Goal: Task Accomplishment & Management: Complete application form

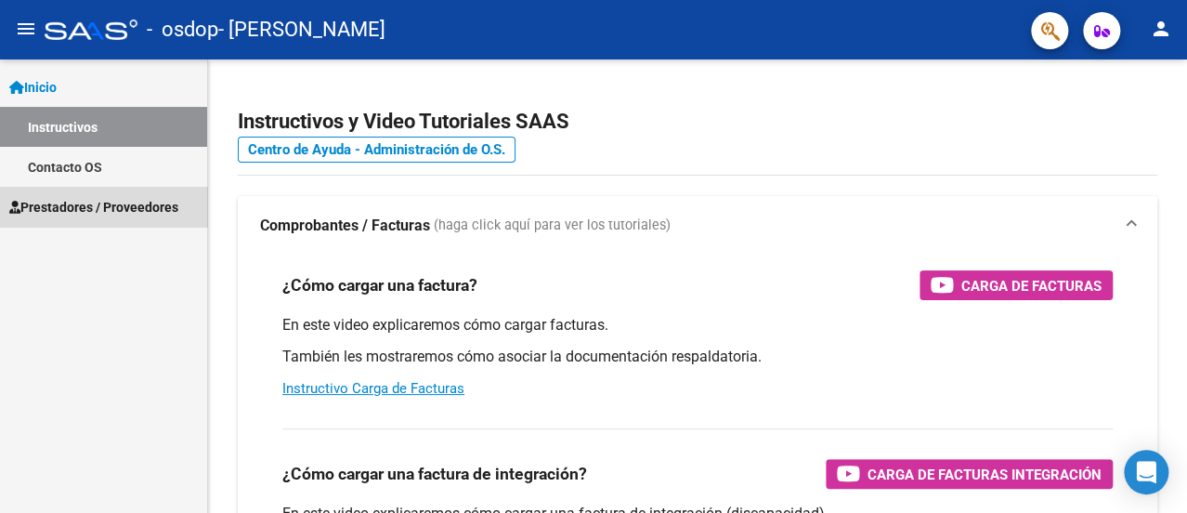
click at [106, 193] on link "Prestadores / Proveedores" at bounding box center [103, 207] width 207 height 40
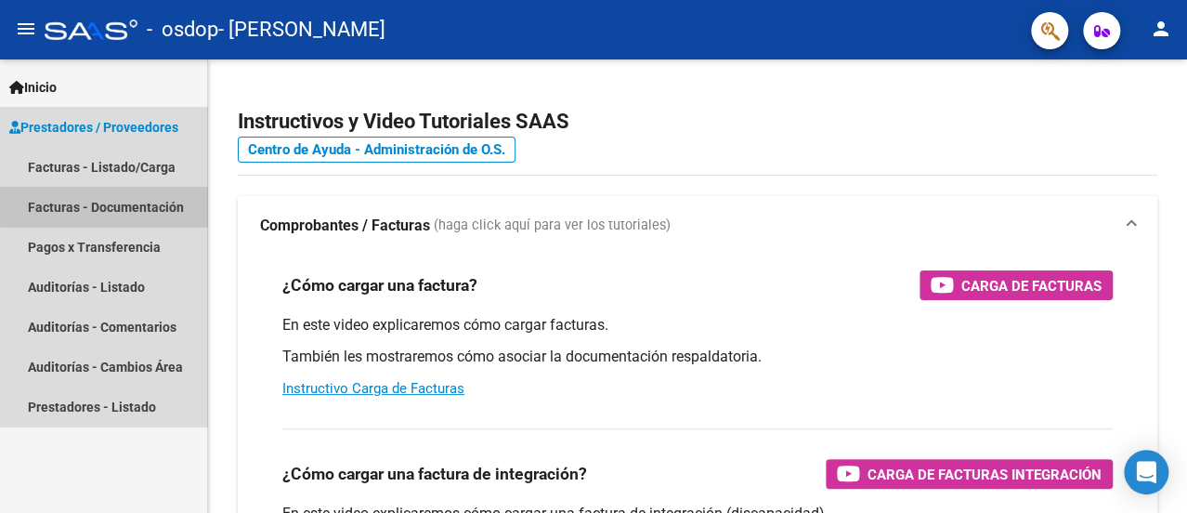
click at [107, 202] on link "Facturas - Documentación" at bounding box center [103, 207] width 207 height 40
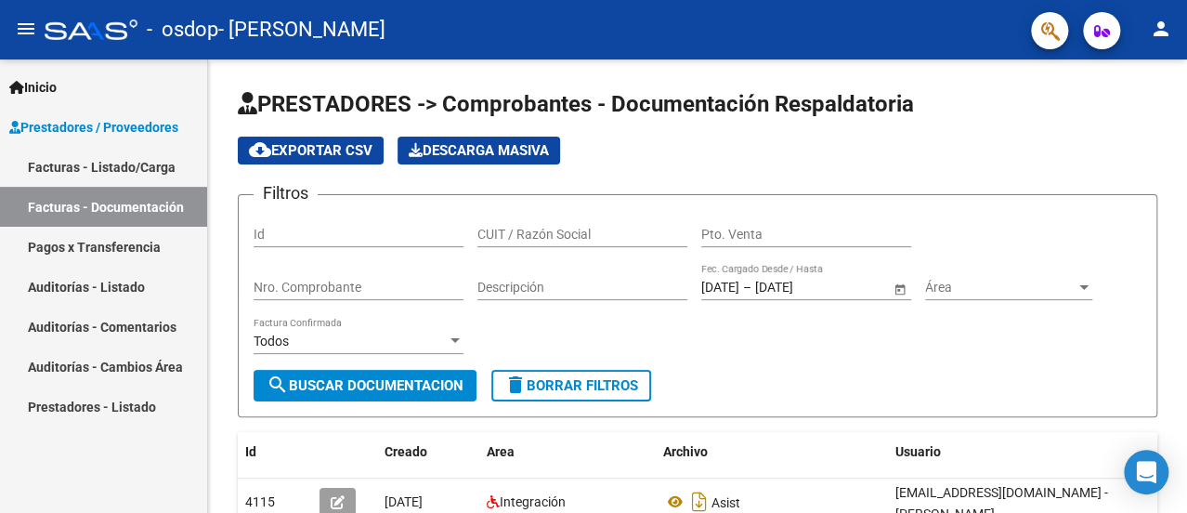
click at [122, 160] on link "Facturas - Listado/Carga" at bounding box center [103, 167] width 207 height 40
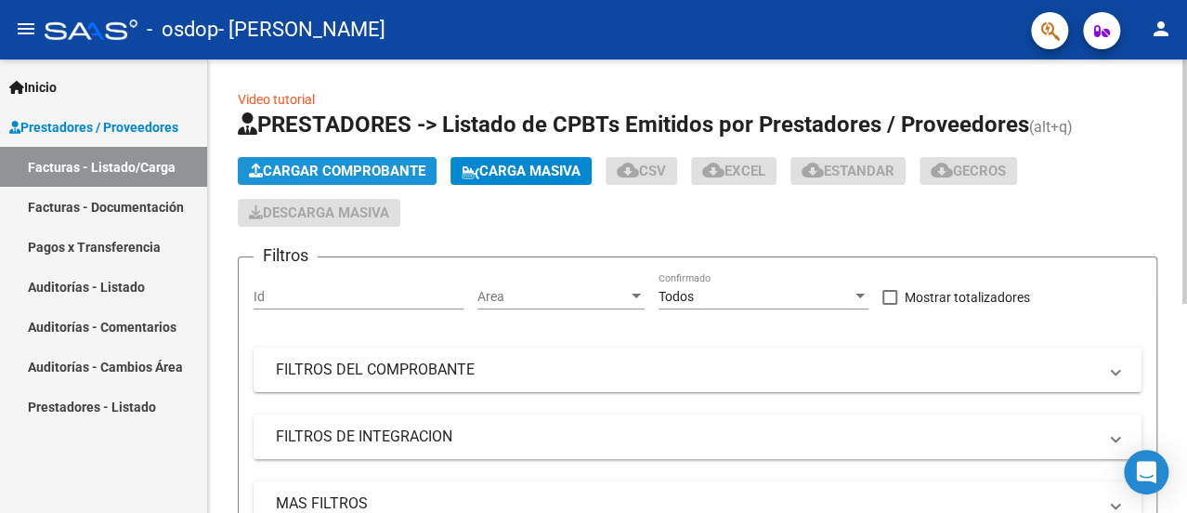
click at [332, 168] on span "Cargar Comprobante" at bounding box center [337, 171] width 177 height 17
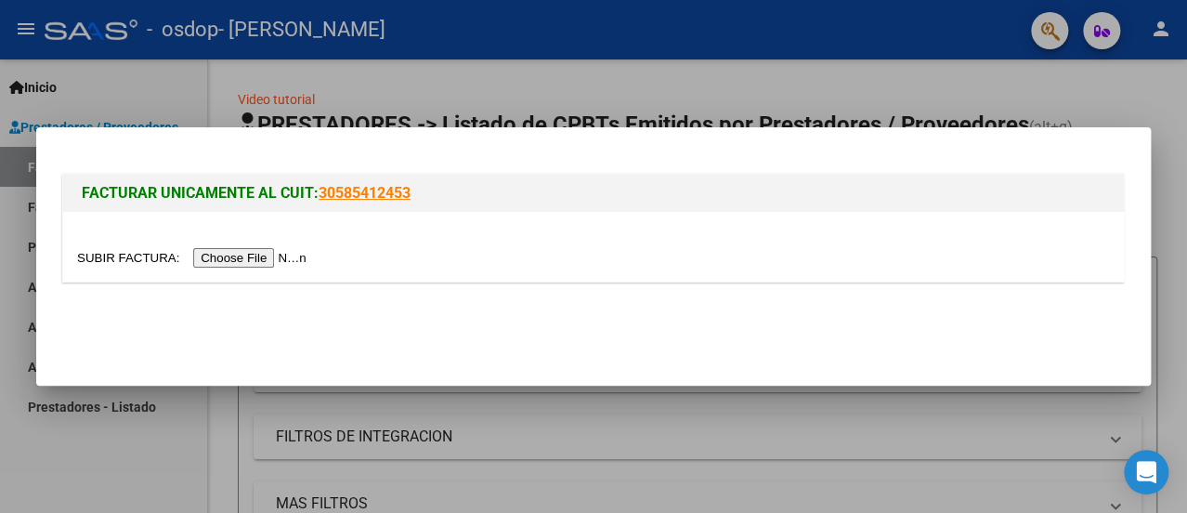
click at [285, 259] on input "file" at bounding box center [194, 258] width 235 height 20
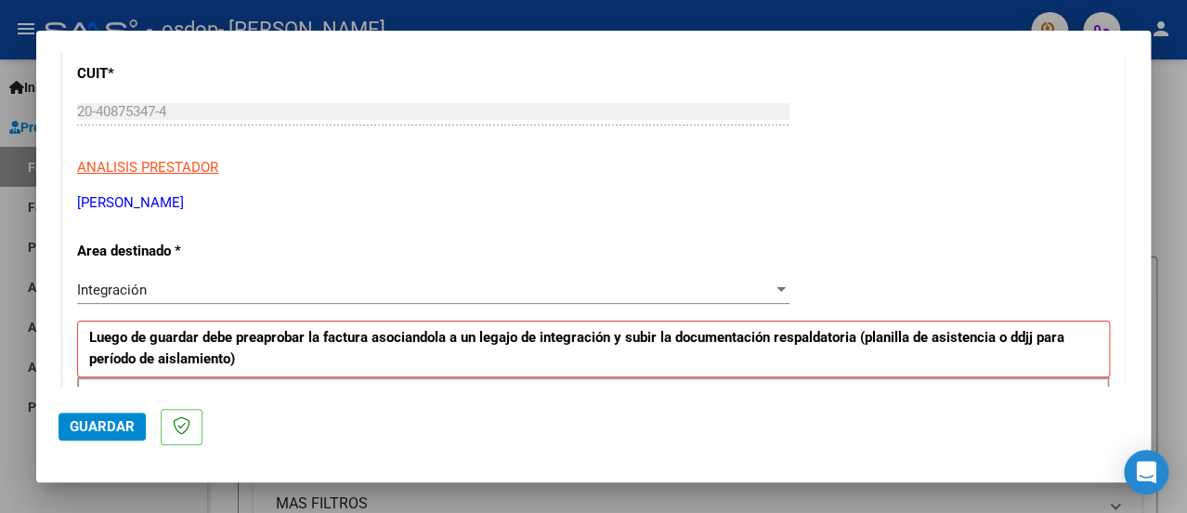
scroll to position [279, 0]
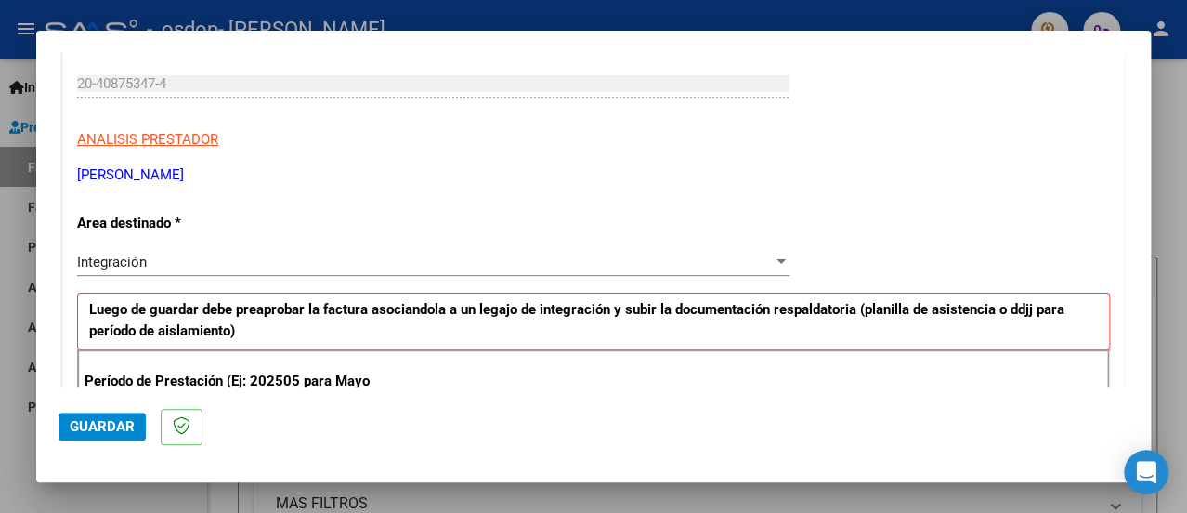
click at [195, 258] on div "Integración" at bounding box center [425, 262] width 696 height 17
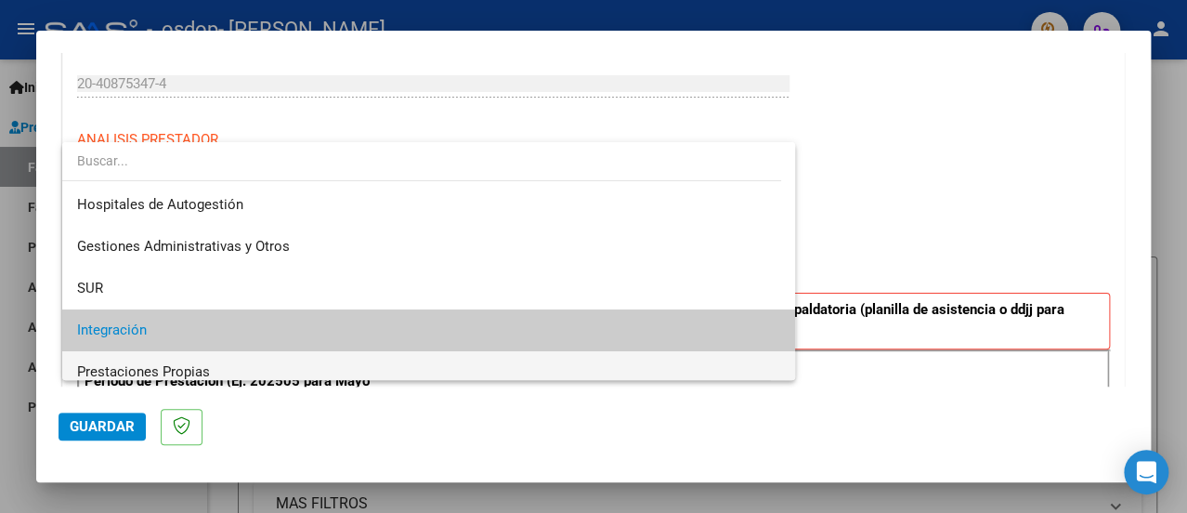
scroll to position [92, 0]
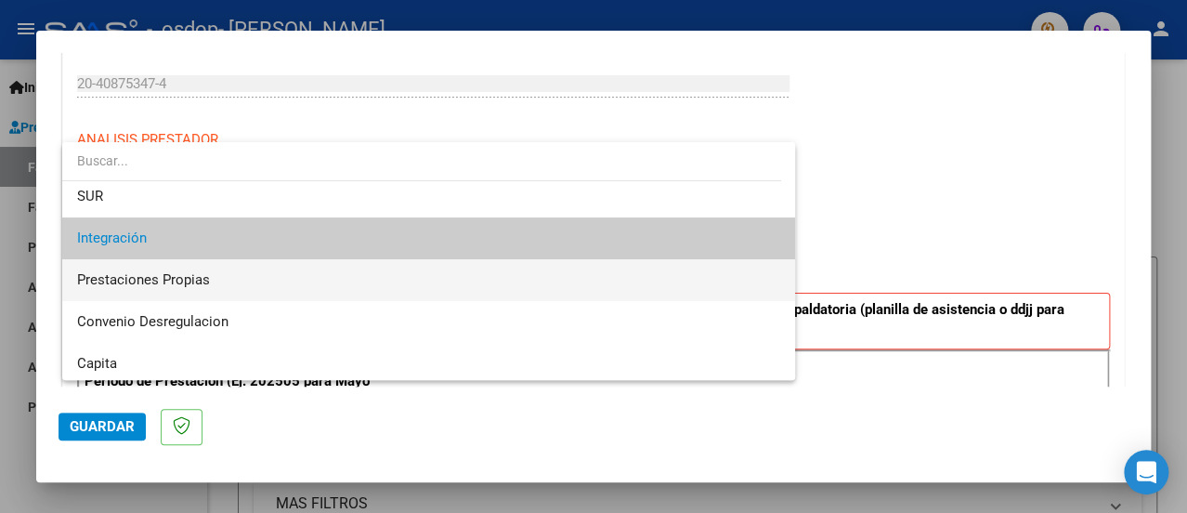
type input "T"
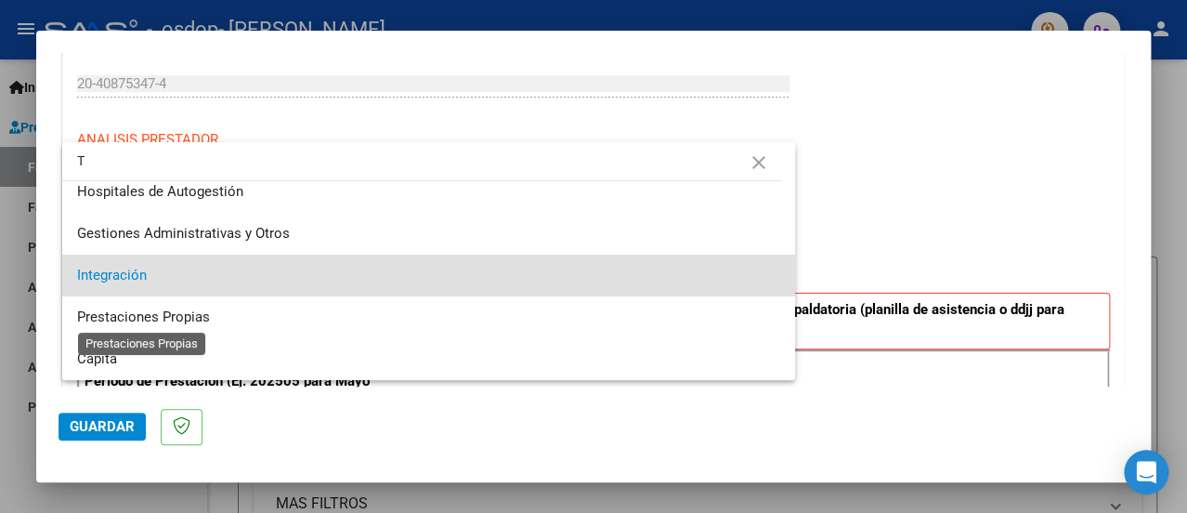
scroll to position [0, 0]
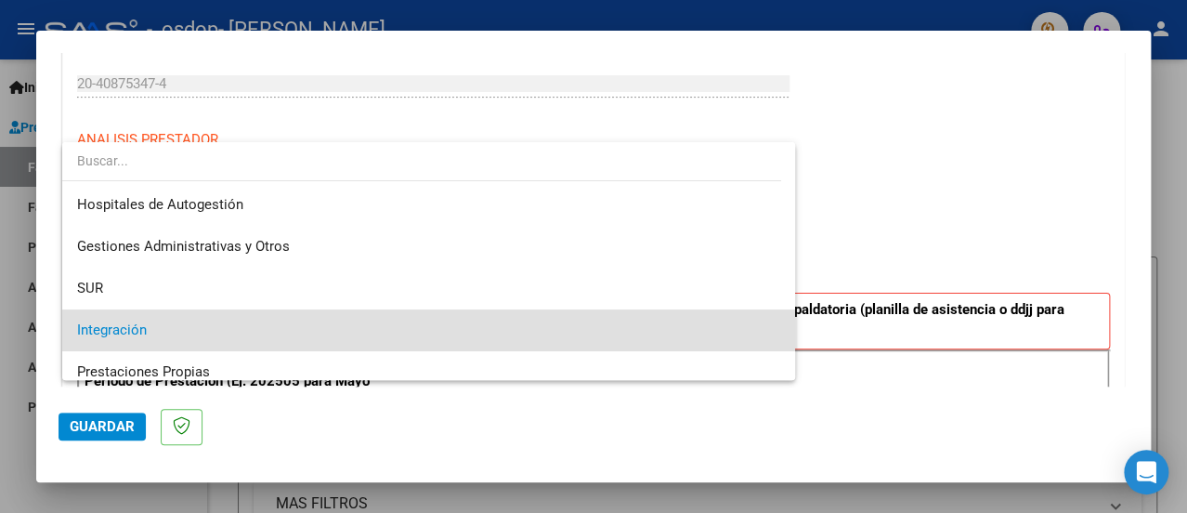
click at [194, 326] on span "Integración" at bounding box center [428, 330] width 703 height 42
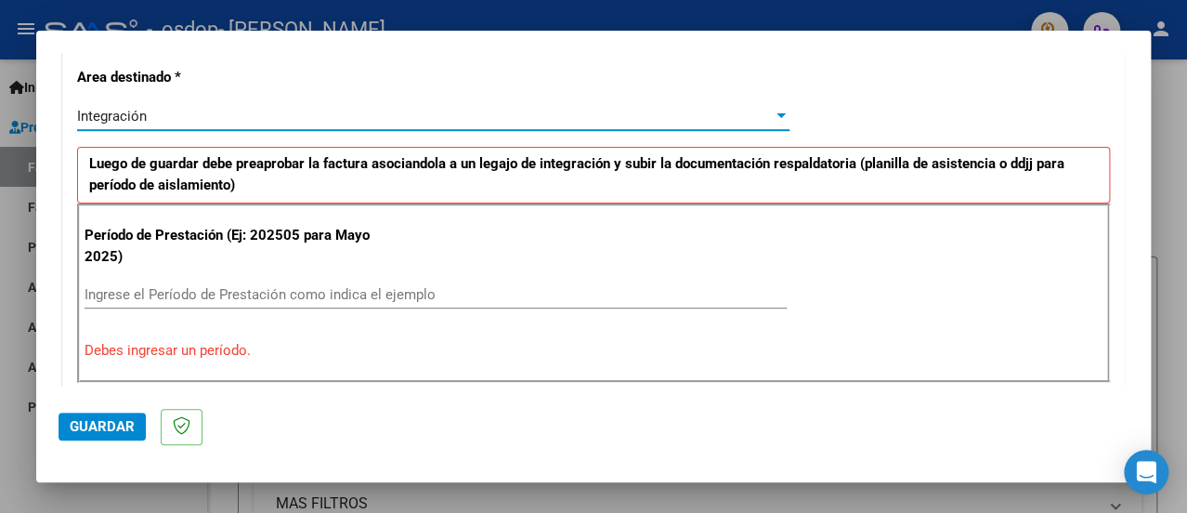
scroll to position [464, 0]
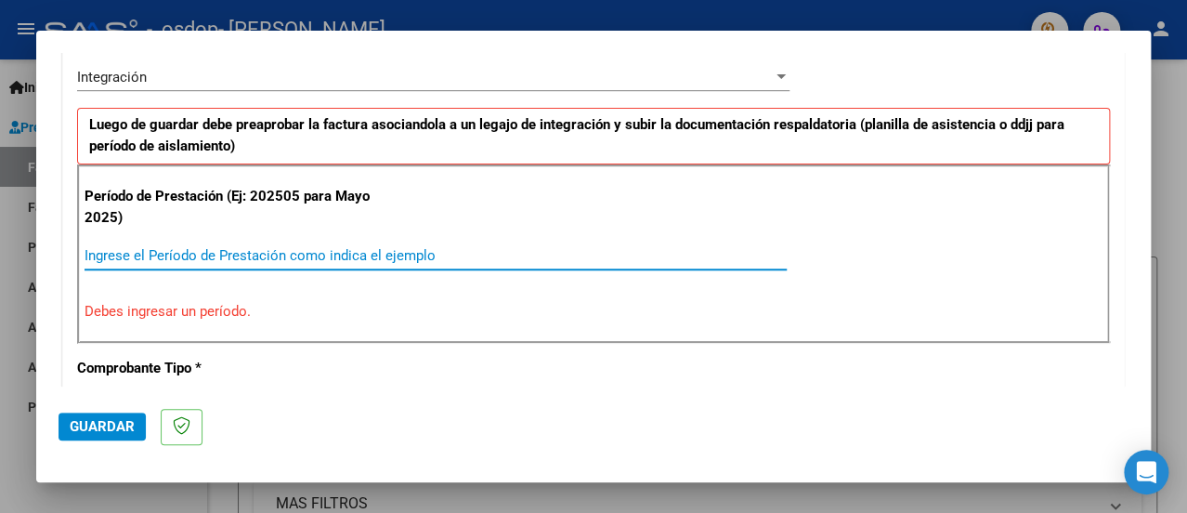
click at [214, 257] on input "Ingrese el Período de Prestación como indica el ejemplo" at bounding box center [436, 255] width 702 height 17
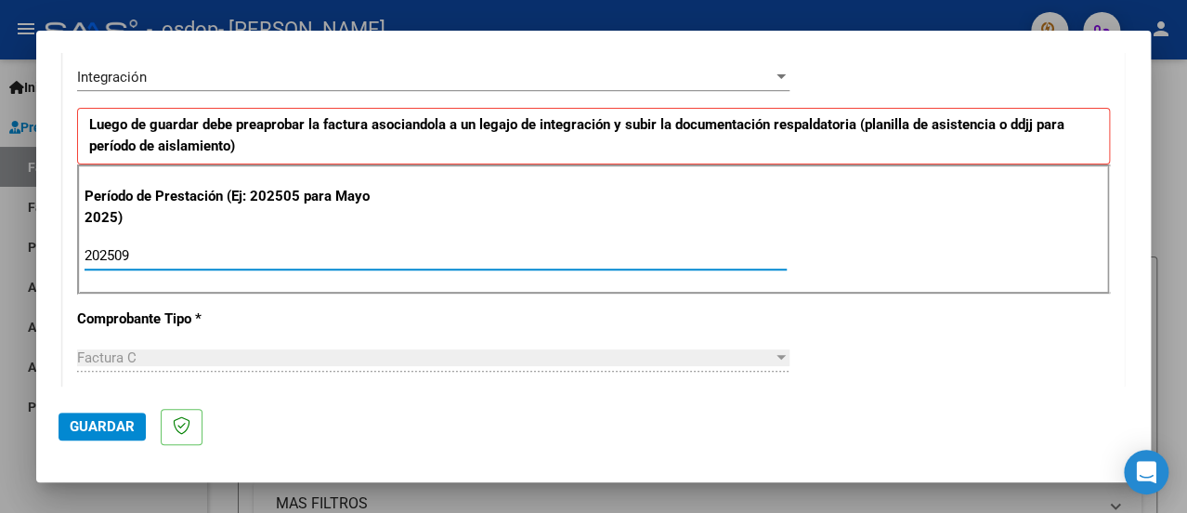
type input "202509"
click at [255, 322] on div "CUIT * 20-40875347-4 Ingresar CUIT ANALISIS PRESTADOR [PERSON_NAME] [PERSON_NAM…" at bounding box center [593, 522] width 1061 height 1398
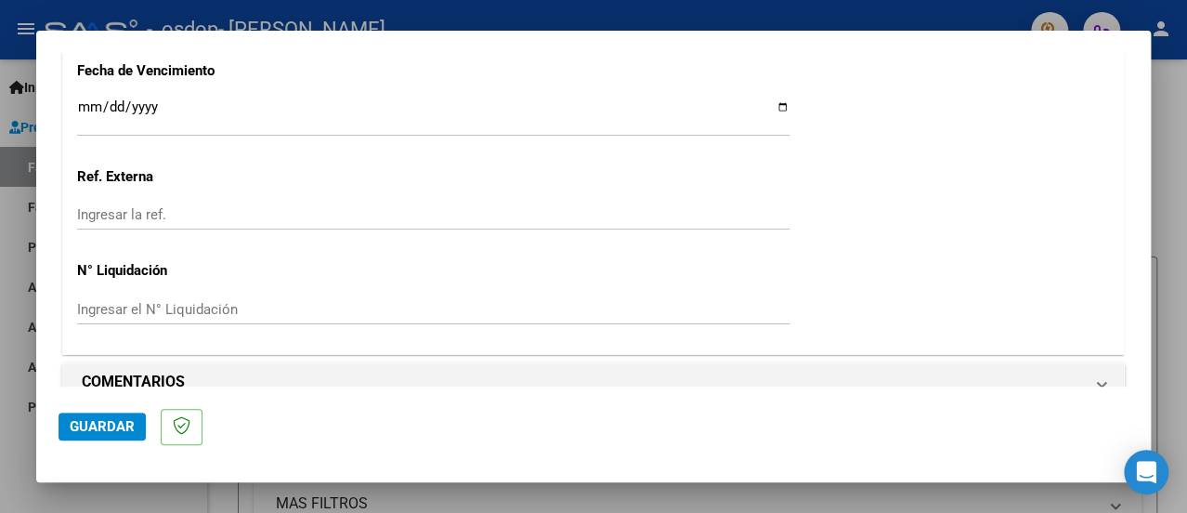
scroll to position [1356, 0]
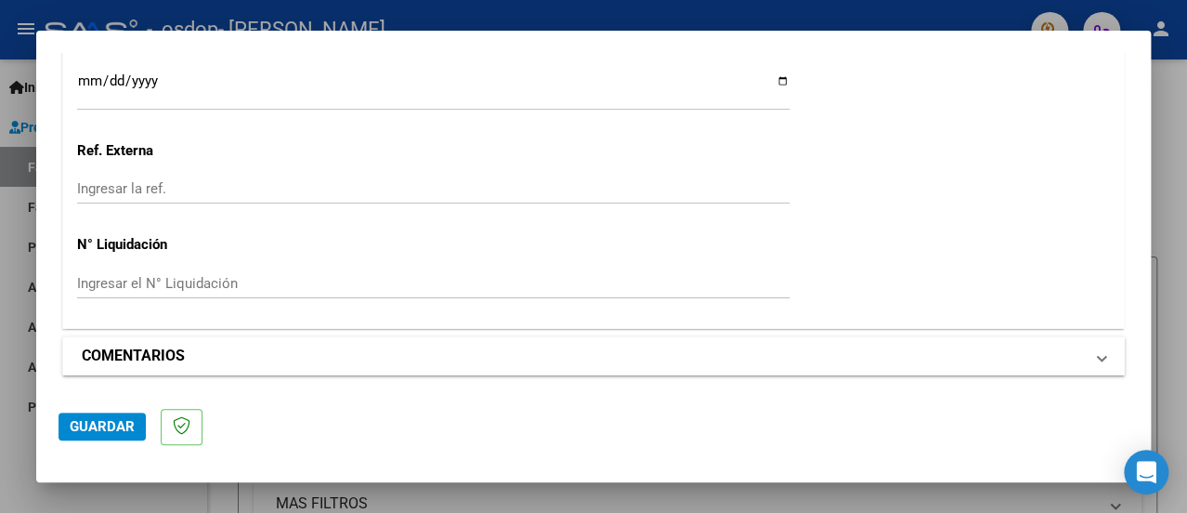
click at [265, 356] on mat-panel-title "COMENTARIOS" at bounding box center [583, 356] width 1002 height 22
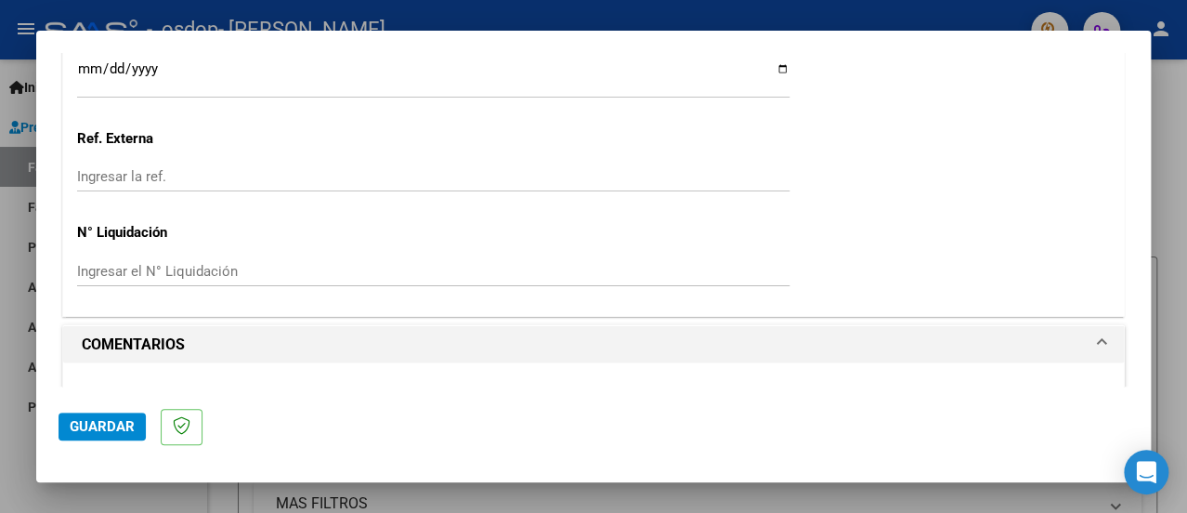
scroll to position [1349, 0]
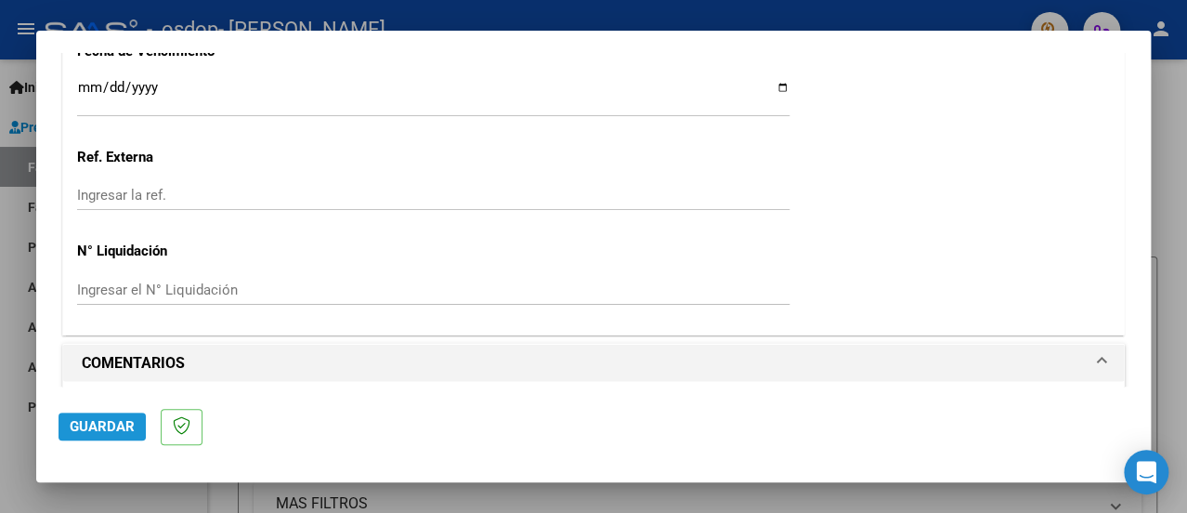
click at [116, 422] on span "Guardar" at bounding box center [102, 426] width 65 height 17
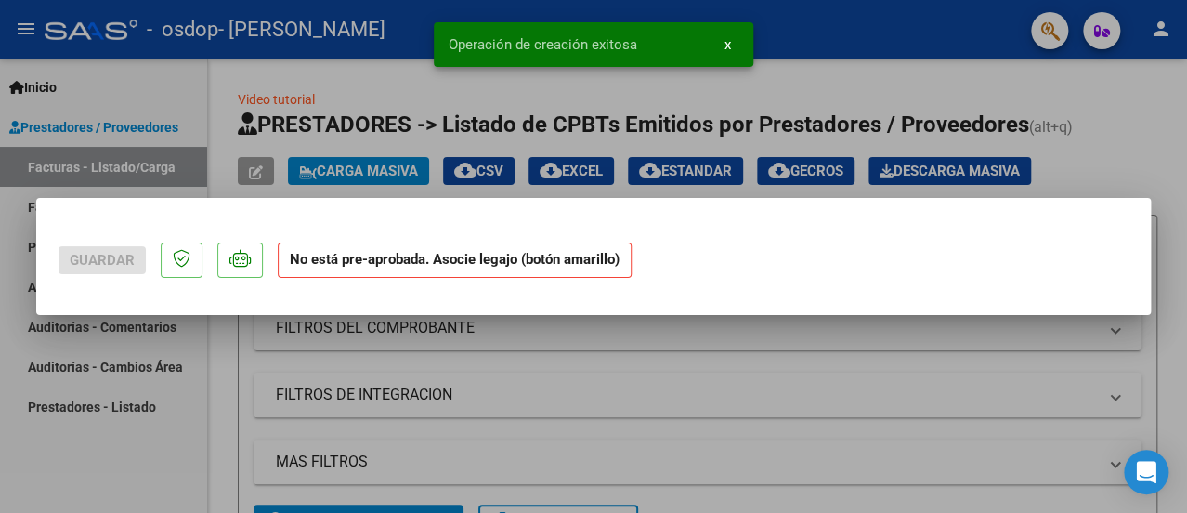
scroll to position [0, 0]
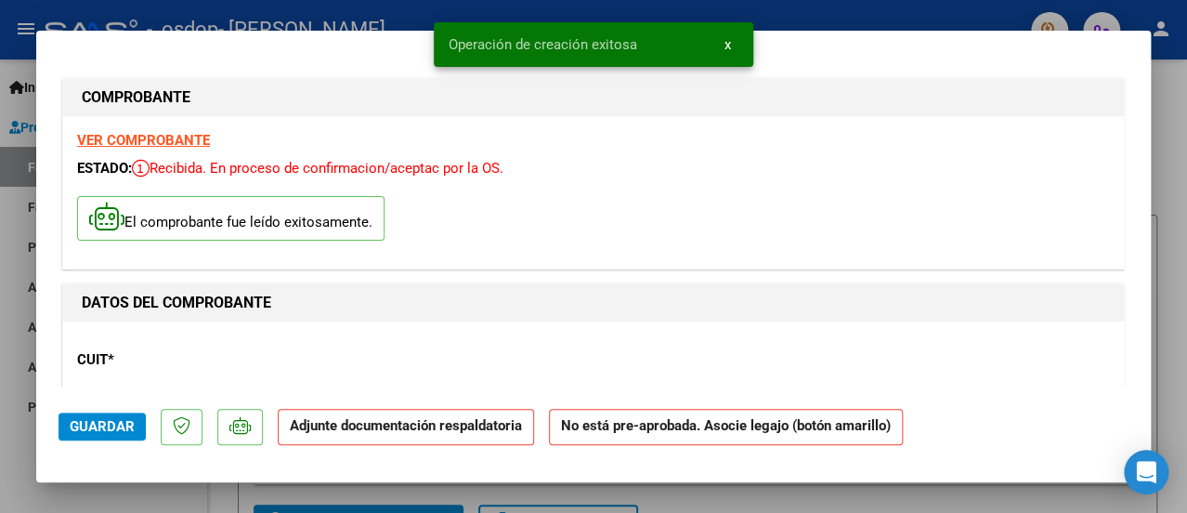
click at [350, 437] on p "Adjunte documentación respaldatoria" at bounding box center [406, 427] width 256 height 36
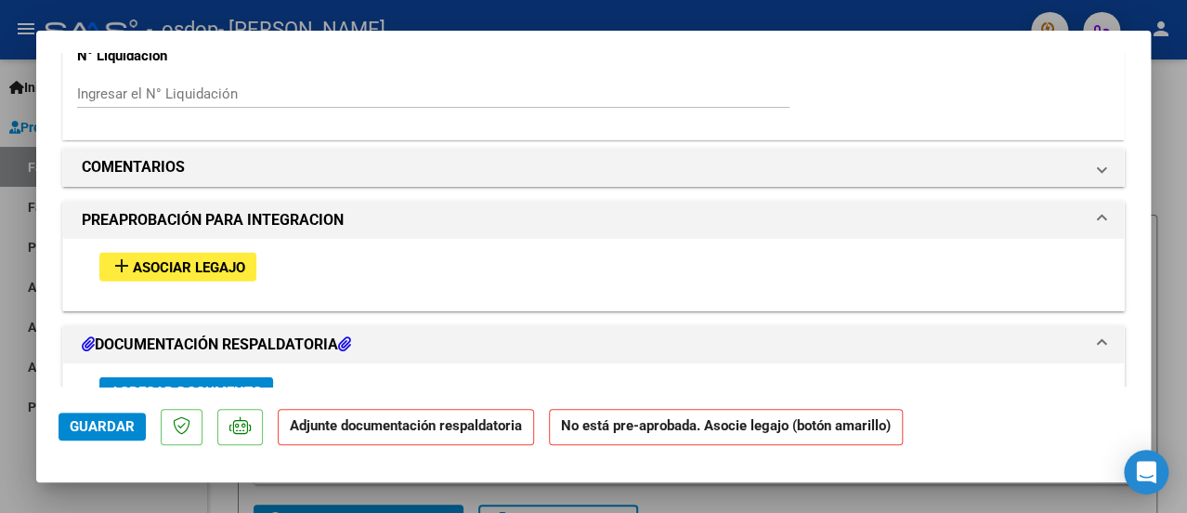
scroll to position [1486, 0]
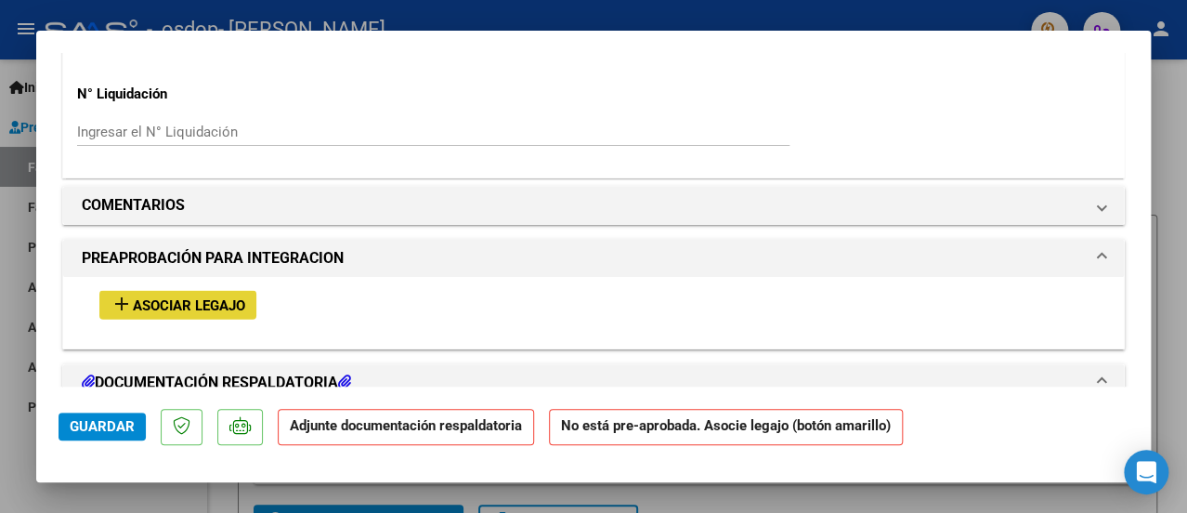
click at [174, 299] on span "Asociar Legajo" at bounding box center [189, 305] width 112 height 17
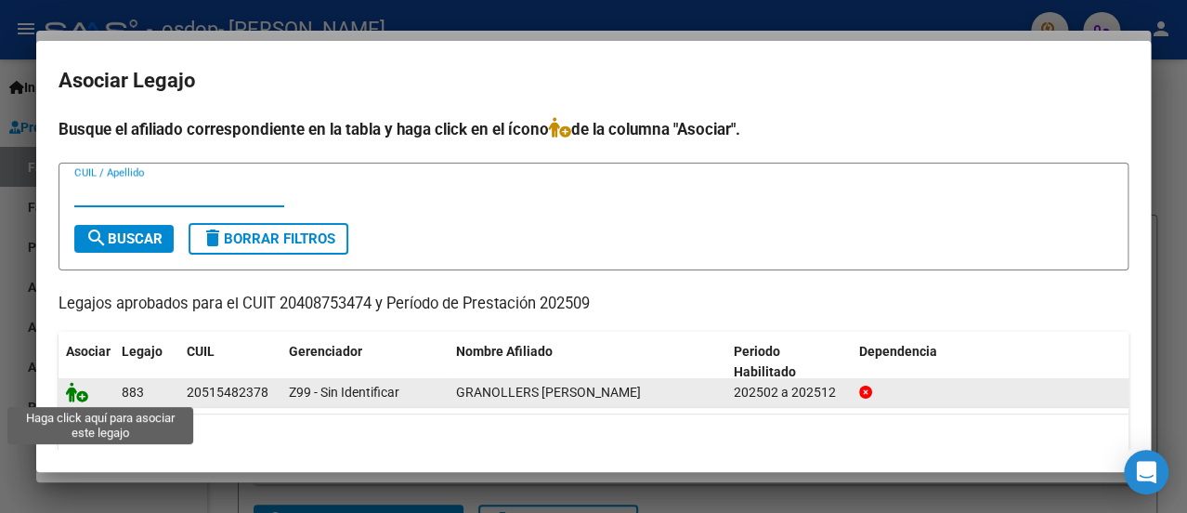
click at [79, 389] on icon at bounding box center [77, 392] width 22 height 20
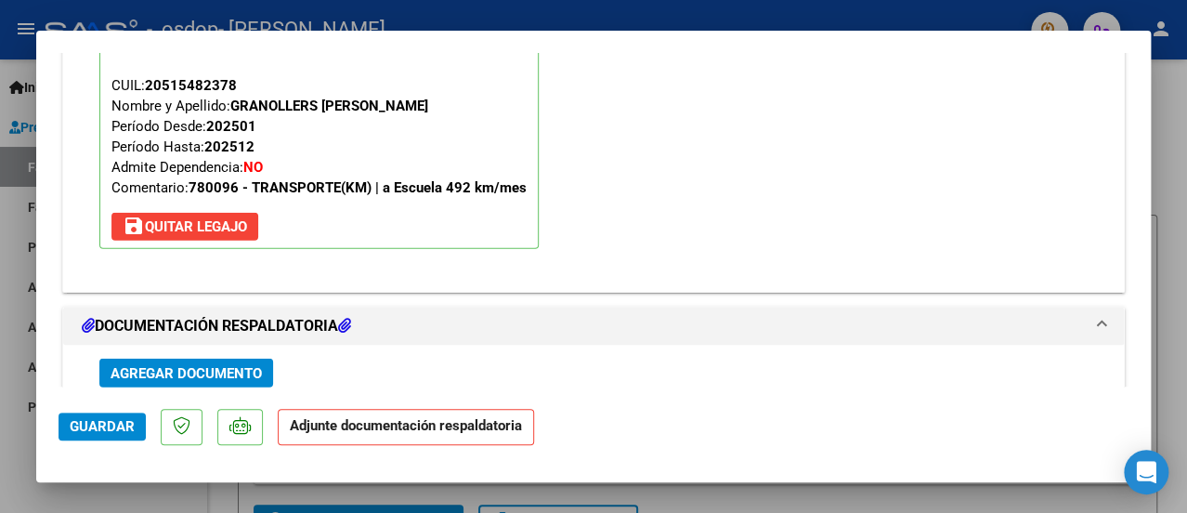
scroll to position [1906, 0]
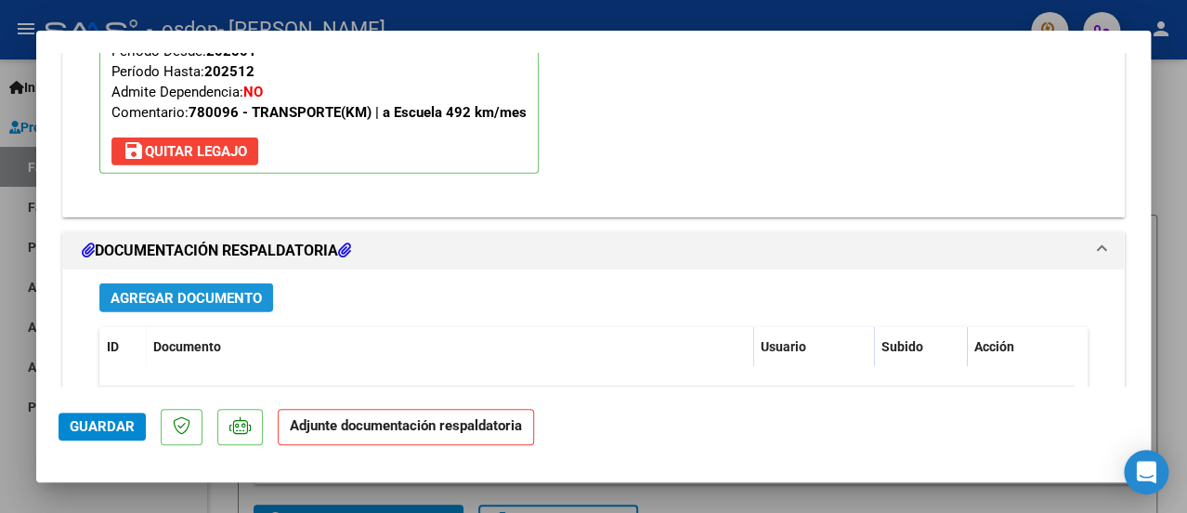
click at [263, 306] on button "Agregar Documento" at bounding box center [186, 297] width 174 height 29
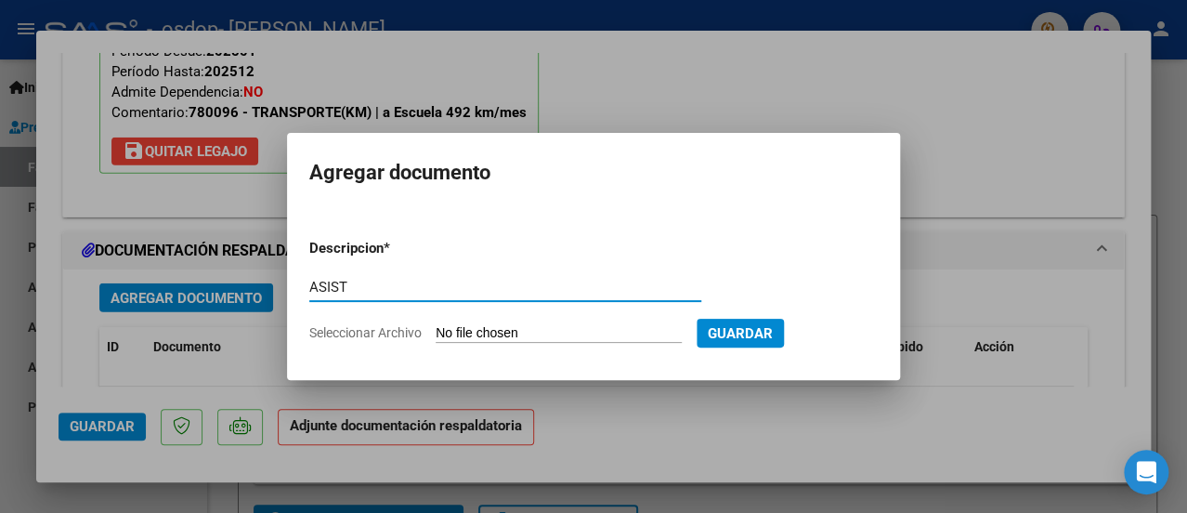
type input "ASIST"
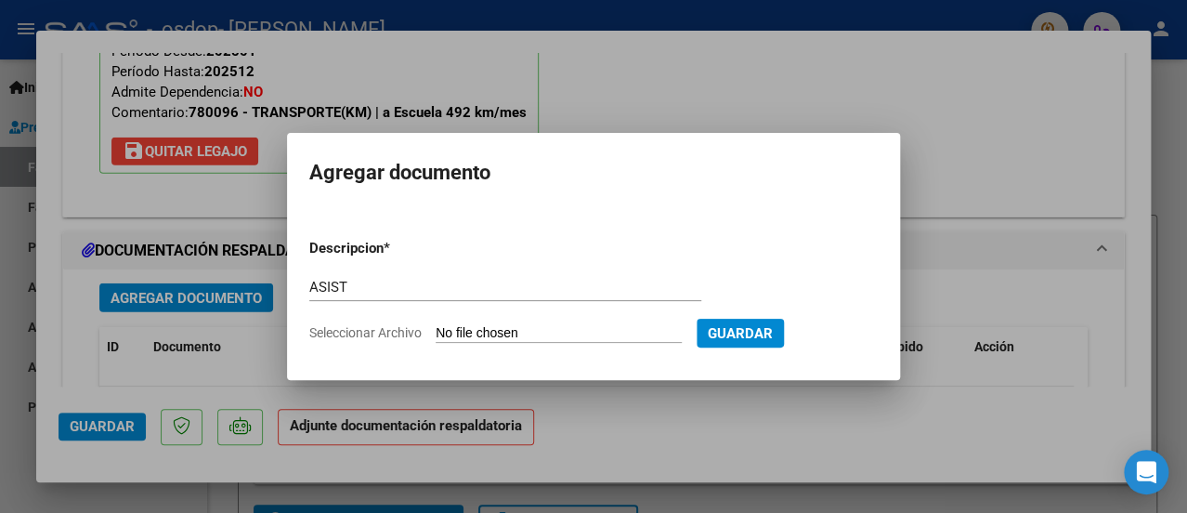
click at [550, 329] on input "Seleccionar Archivo" at bounding box center [559, 334] width 246 height 18
type input "C:\fakepath\ASIST FRANCO118.pdf"
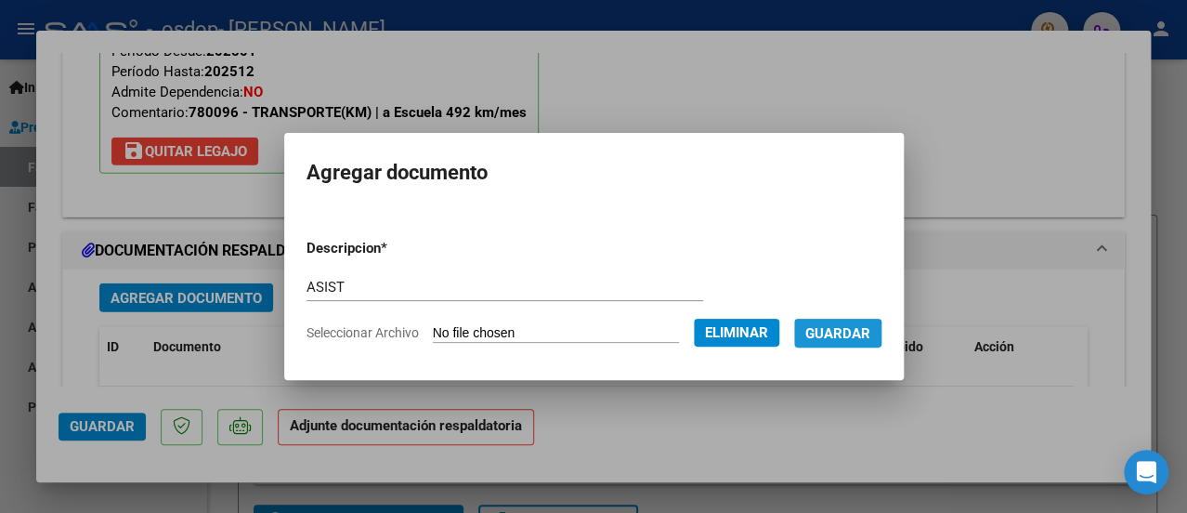
click at [838, 333] on span "Guardar" at bounding box center [838, 333] width 65 height 17
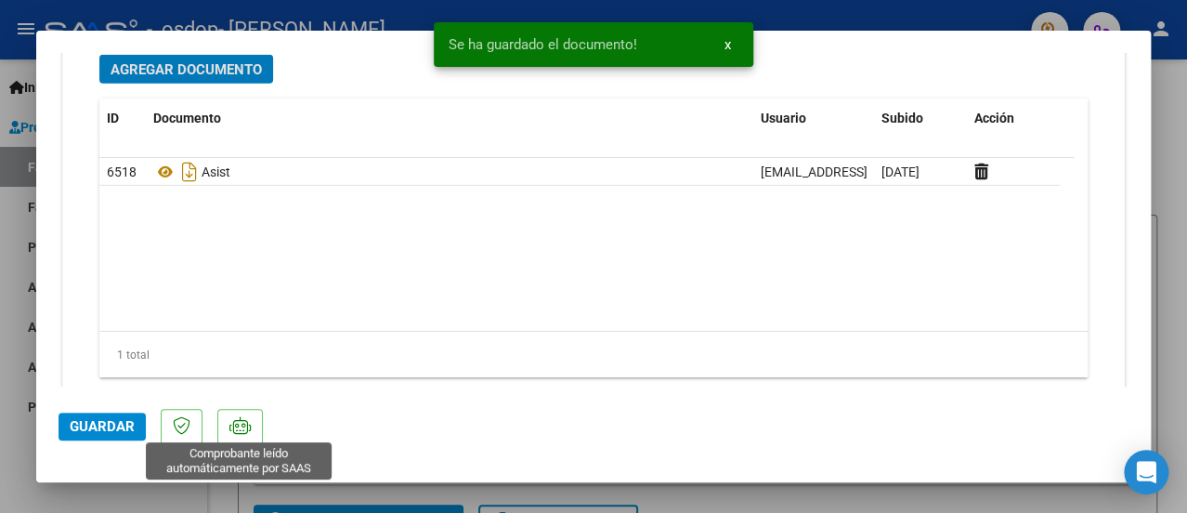
scroll to position [2181, 0]
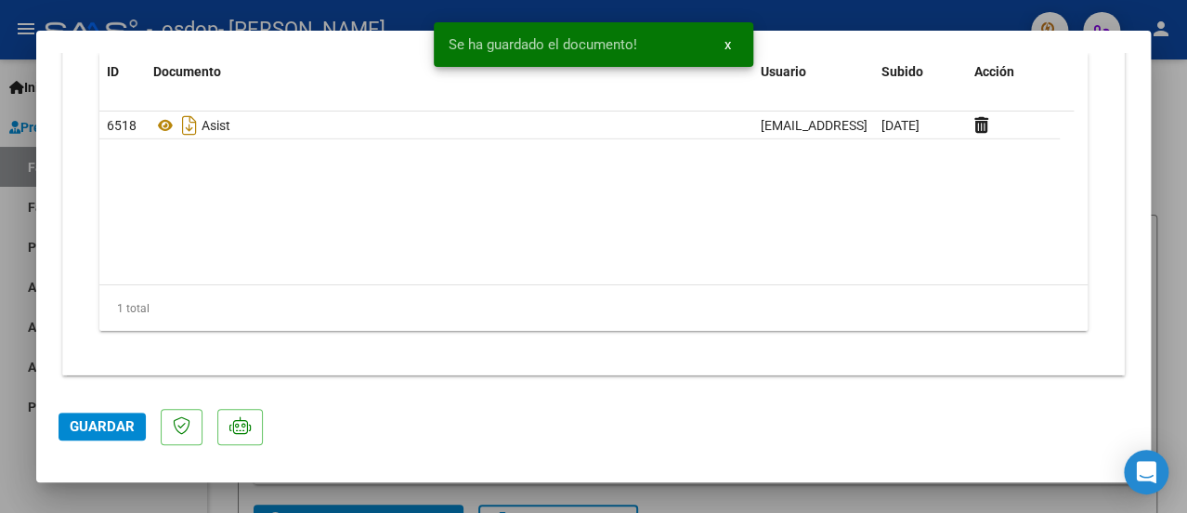
click at [104, 431] on span "Guardar" at bounding box center [102, 426] width 65 height 17
drag, startPoint x: 1183, startPoint y: 250, endPoint x: 1140, endPoint y: 251, distance: 42.7
click at [1183, 253] on div at bounding box center [593, 256] width 1187 height 513
